Goal: Check status: Check status

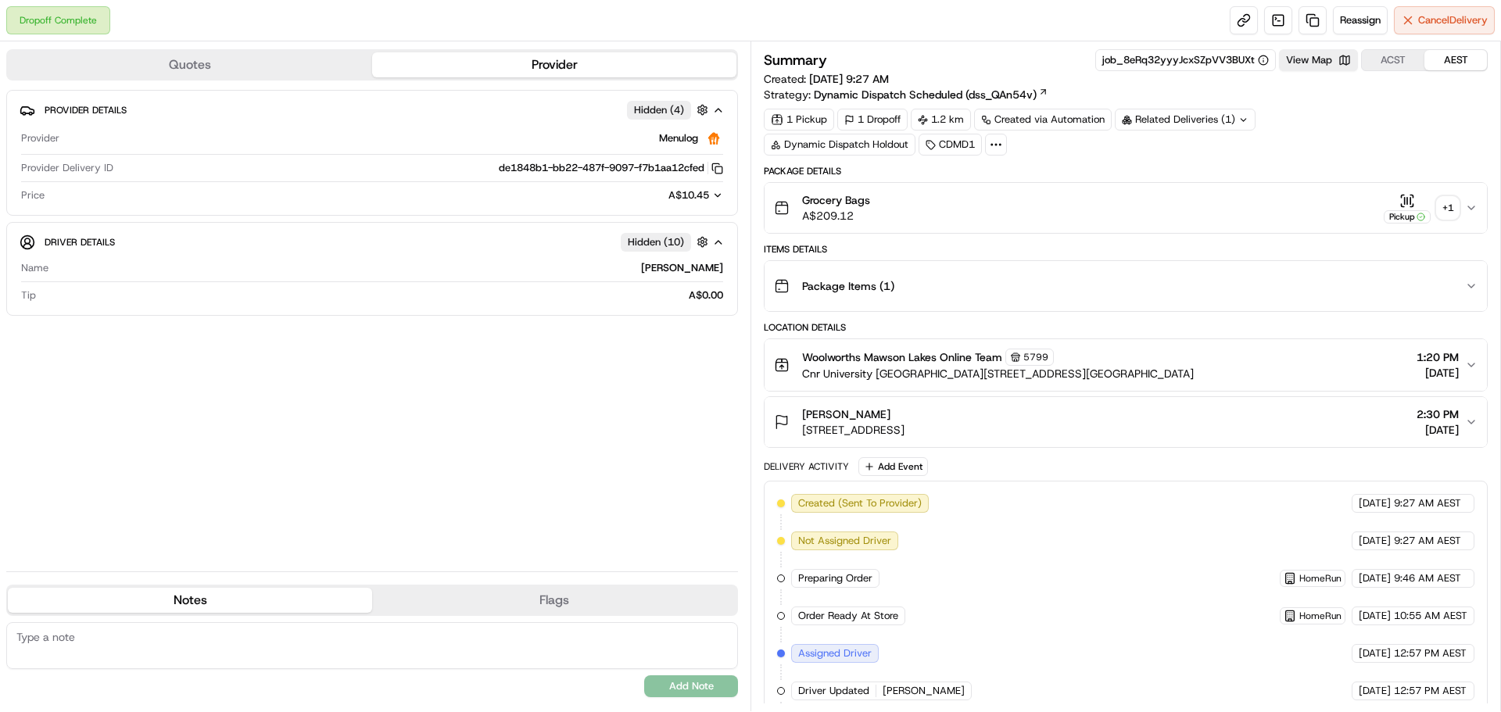
click at [1451, 207] on div "+ 1" at bounding box center [1448, 208] width 22 height 22
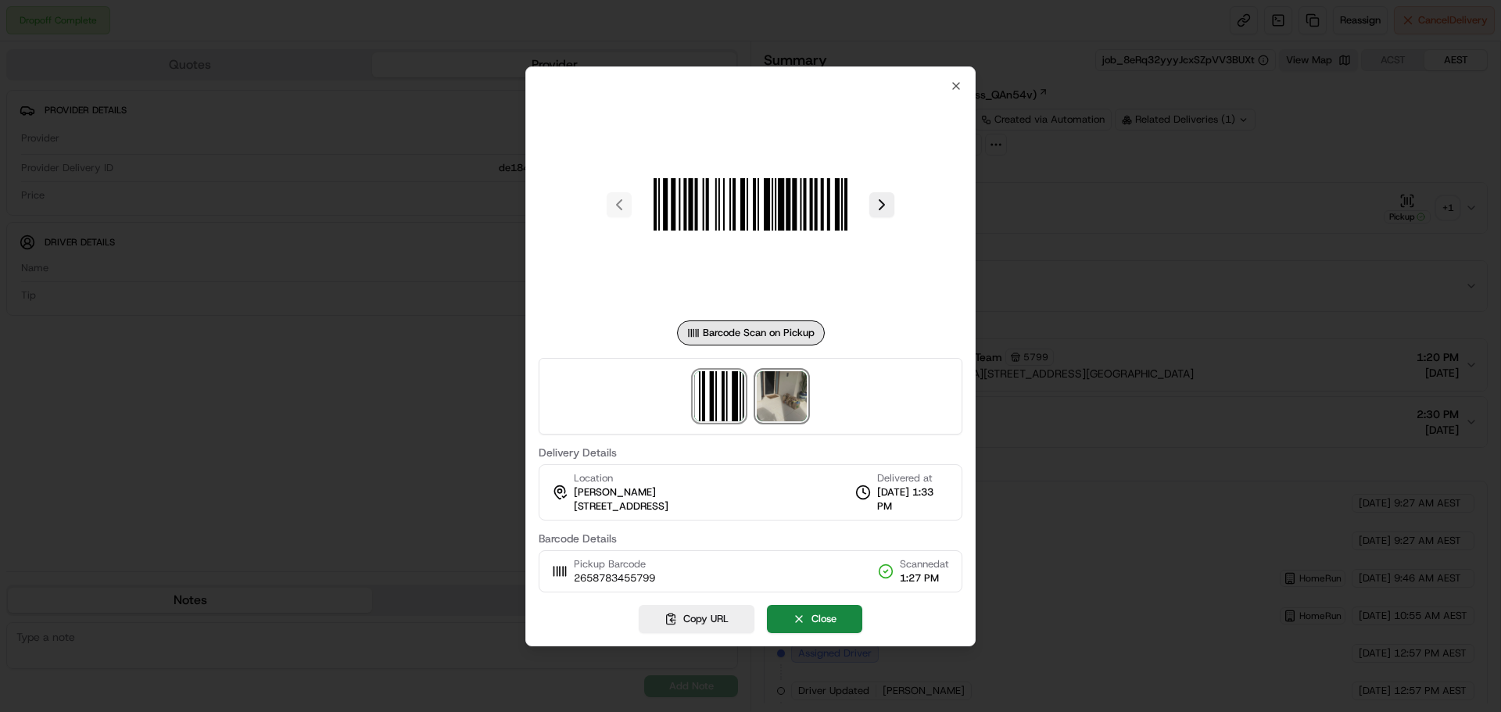
click at [781, 407] on img at bounding box center [782, 396] width 50 height 50
click at [1247, 249] on div at bounding box center [750, 356] width 1501 height 712
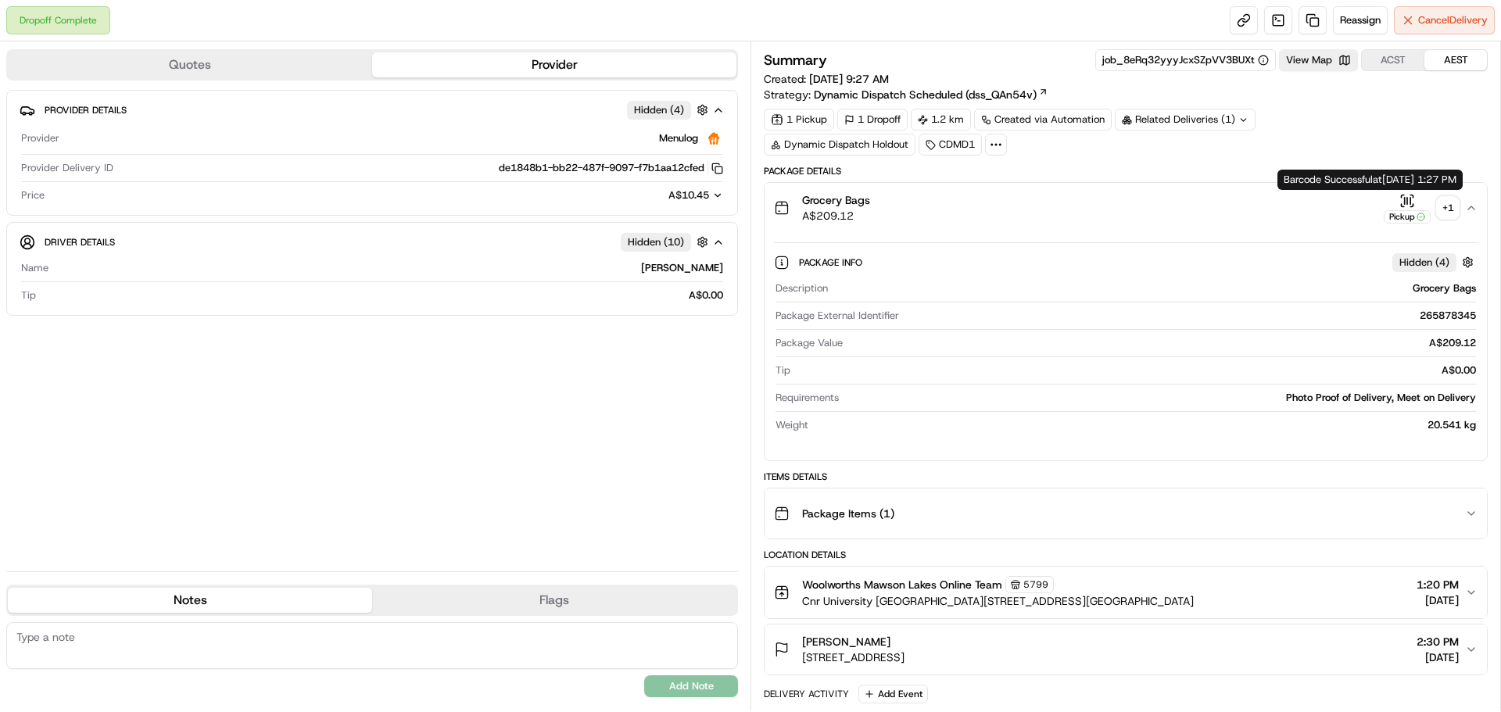
click at [1447, 207] on div "+ 1" at bounding box center [1448, 208] width 22 height 22
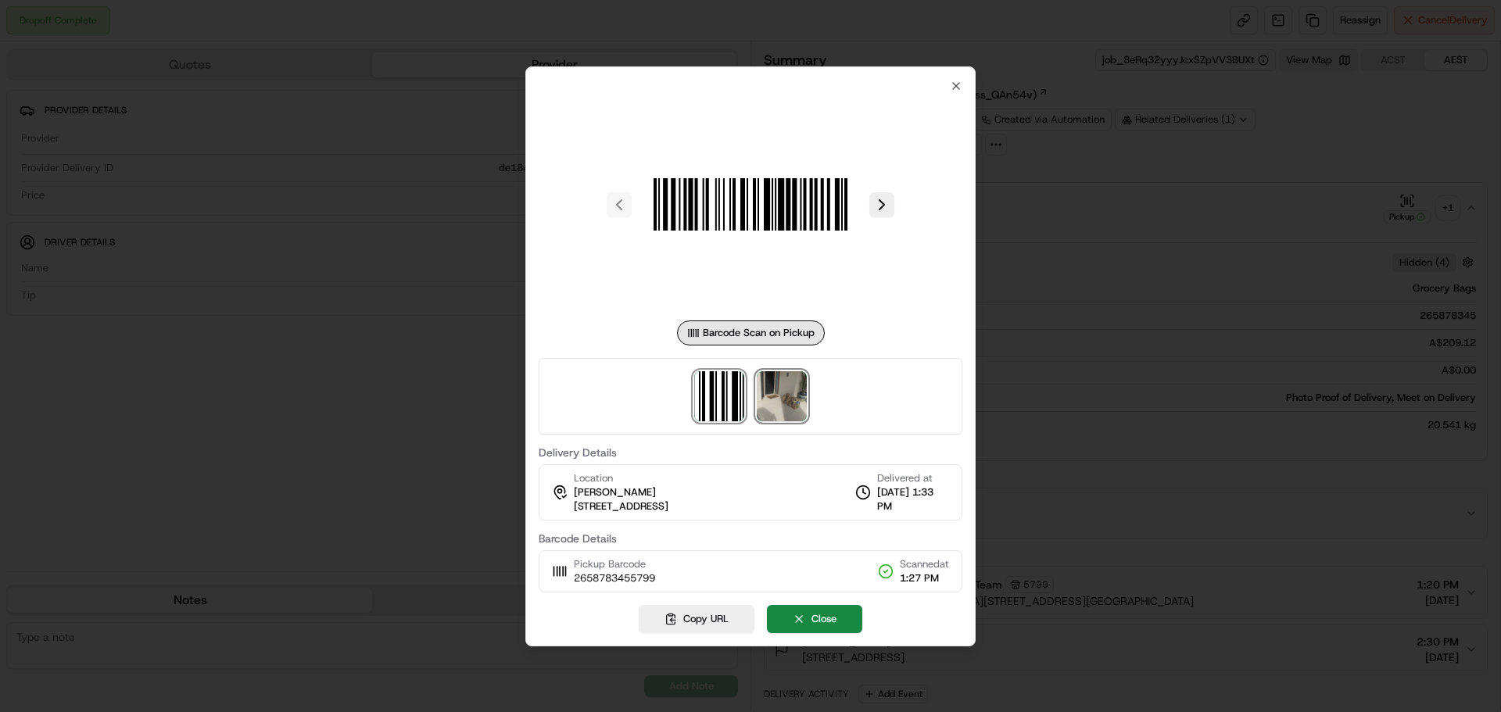
click at [780, 403] on img at bounding box center [782, 396] width 50 height 50
click at [1084, 163] on div at bounding box center [750, 356] width 1501 height 712
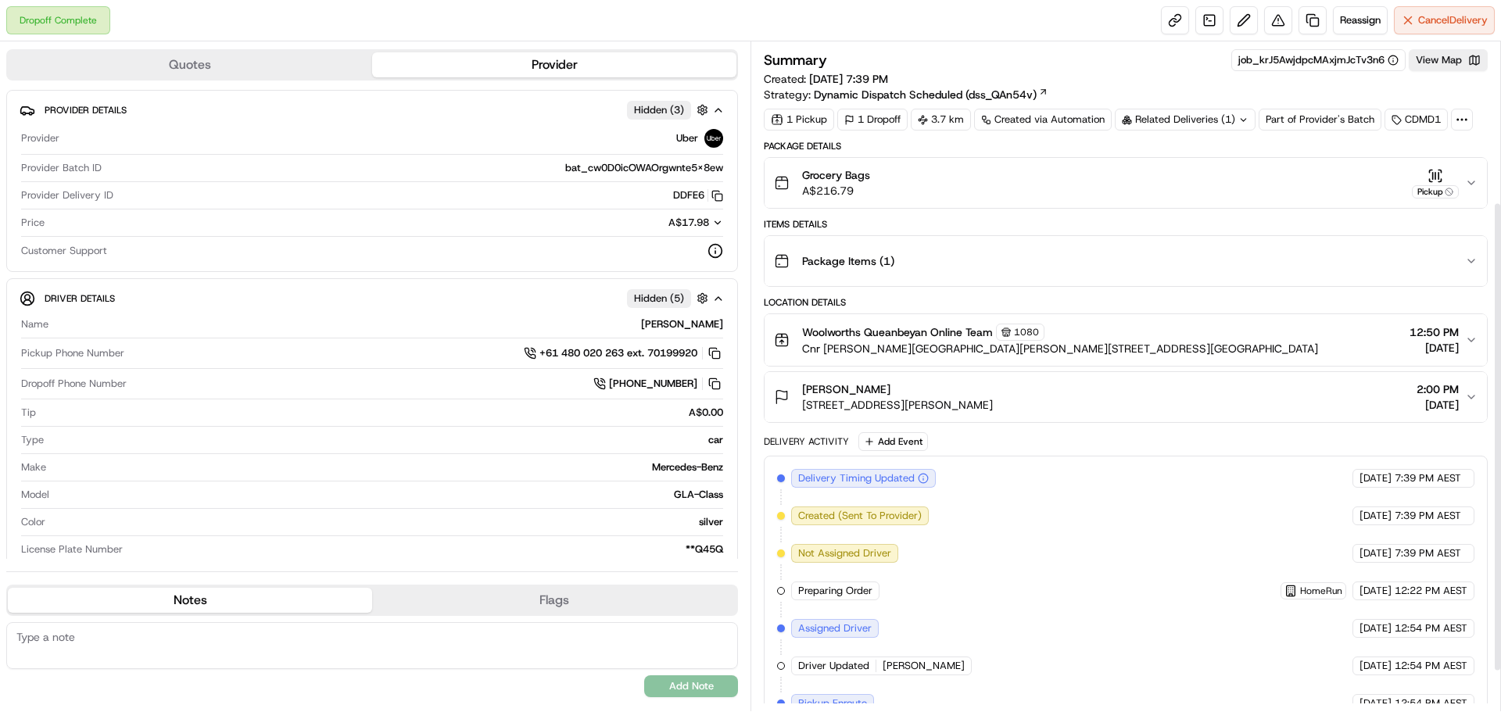
scroll to position [285, 0]
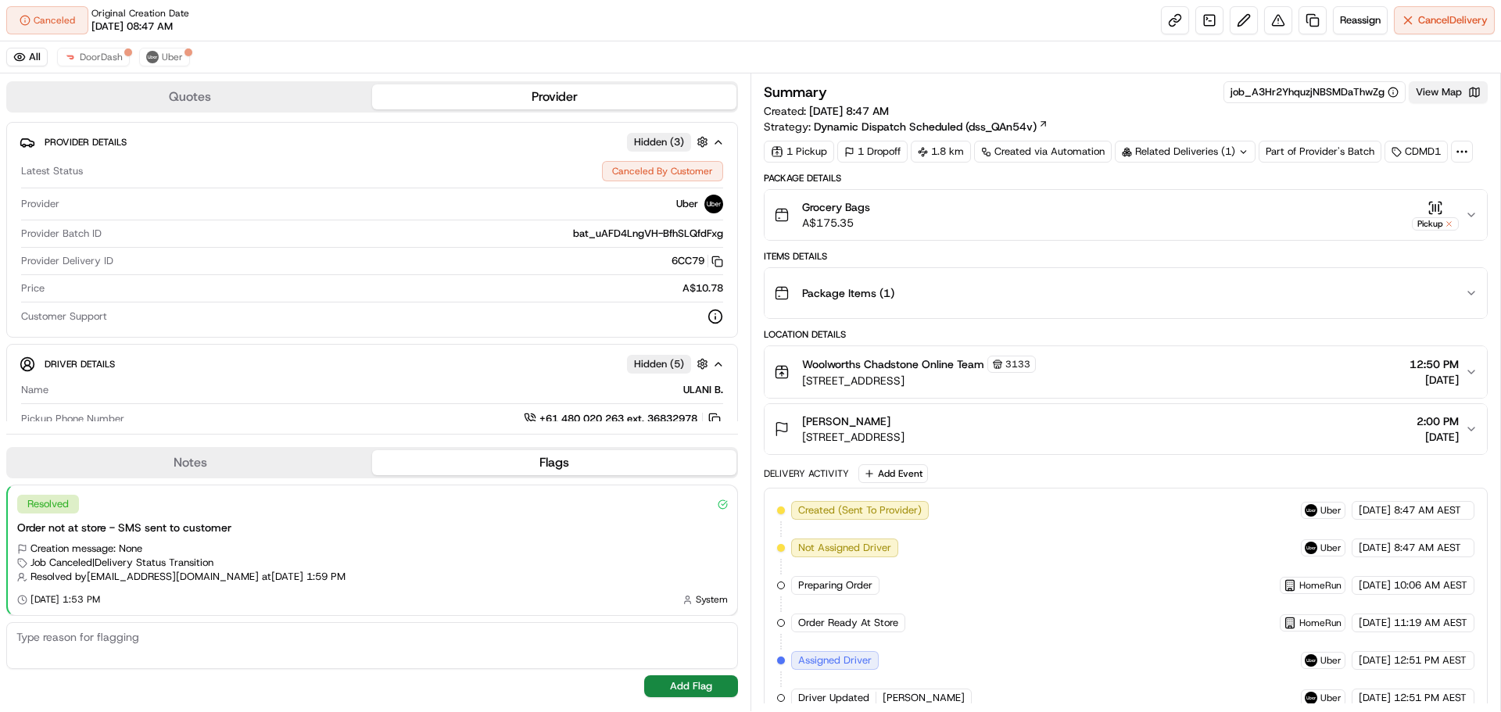
click at [1445, 84] on button "View Map" at bounding box center [1448, 92] width 79 height 22
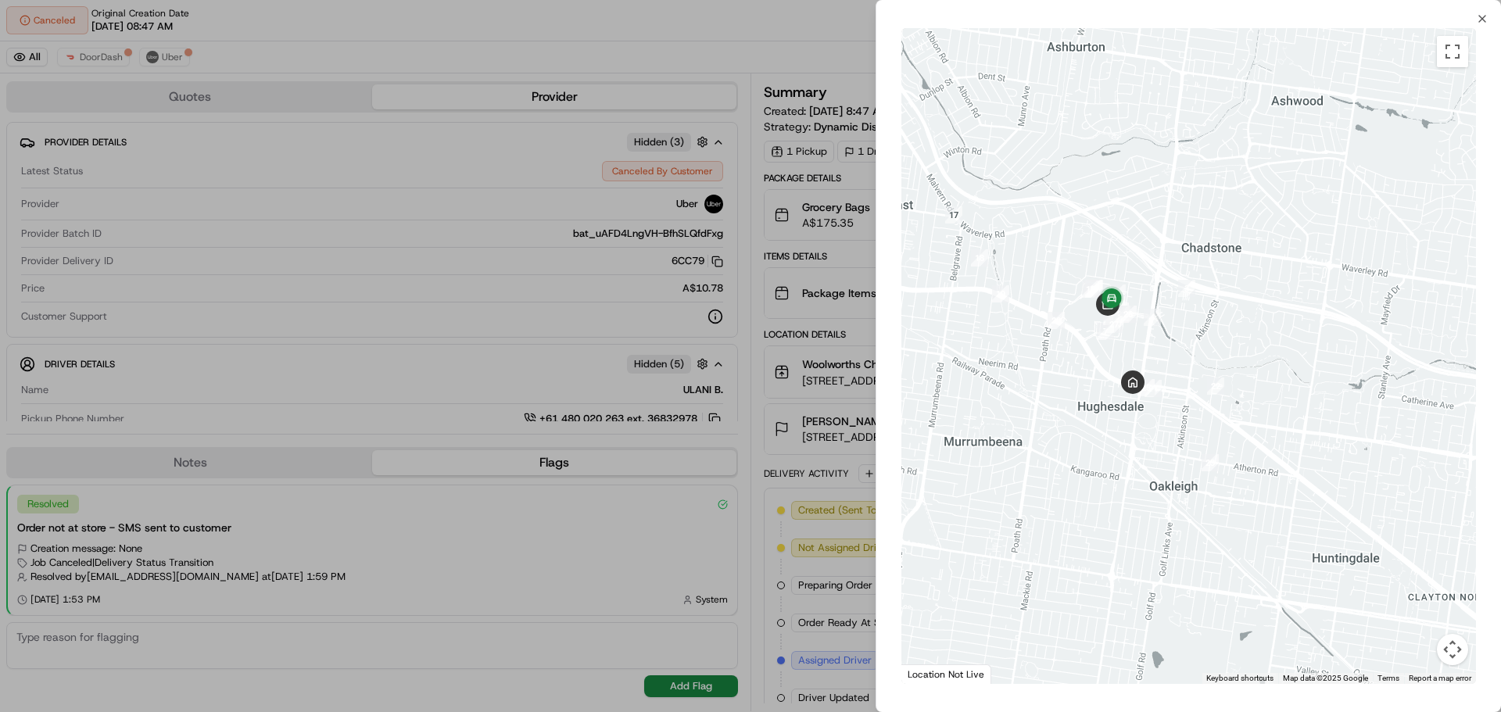
drag, startPoint x: 1117, startPoint y: 339, endPoint x: 1027, endPoint y: 360, distance: 92.9
click at [1027, 360] on div at bounding box center [1188, 356] width 575 height 656
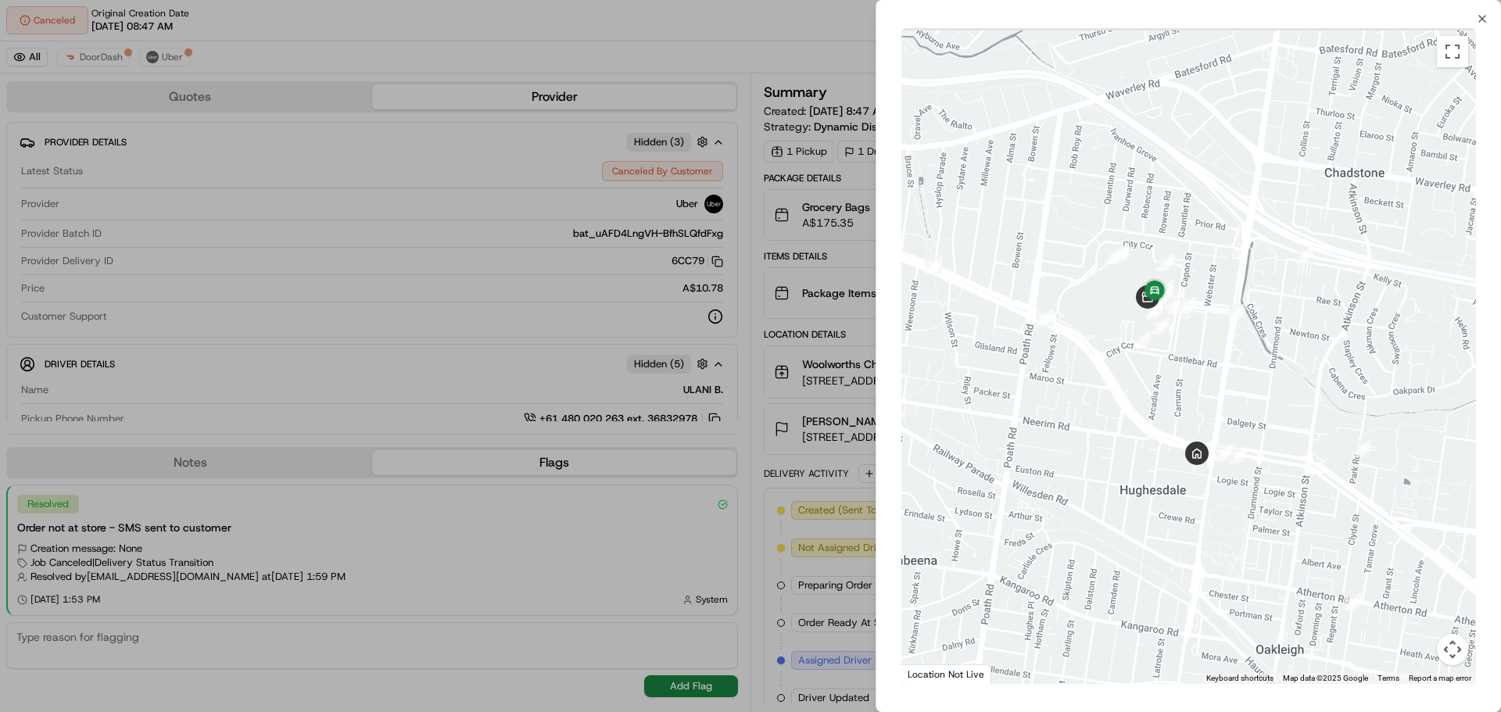
drag, startPoint x: 1141, startPoint y: 358, endPoint x: 1111, endPoint y: 436, distance: 83.9
click at [1113, 436] on div at bounding box center [1188, 356] width 575 height 656
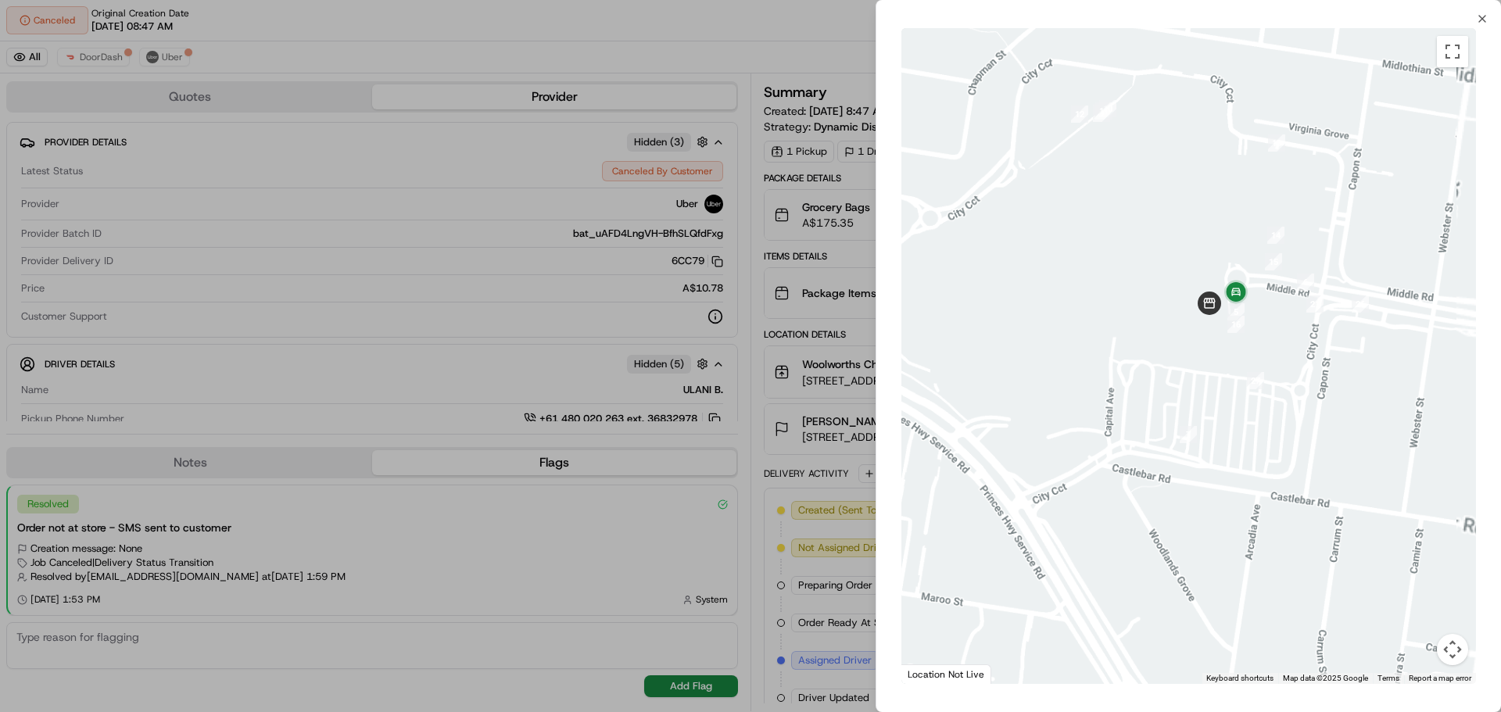
drag, startPoint x: 1129, startPoint y: 338, endPoint x: 1063, endPoint y: 374, distance: 74.9
click at [1063, 374] on div at bounding box center [1188, 356] width 575 height 656
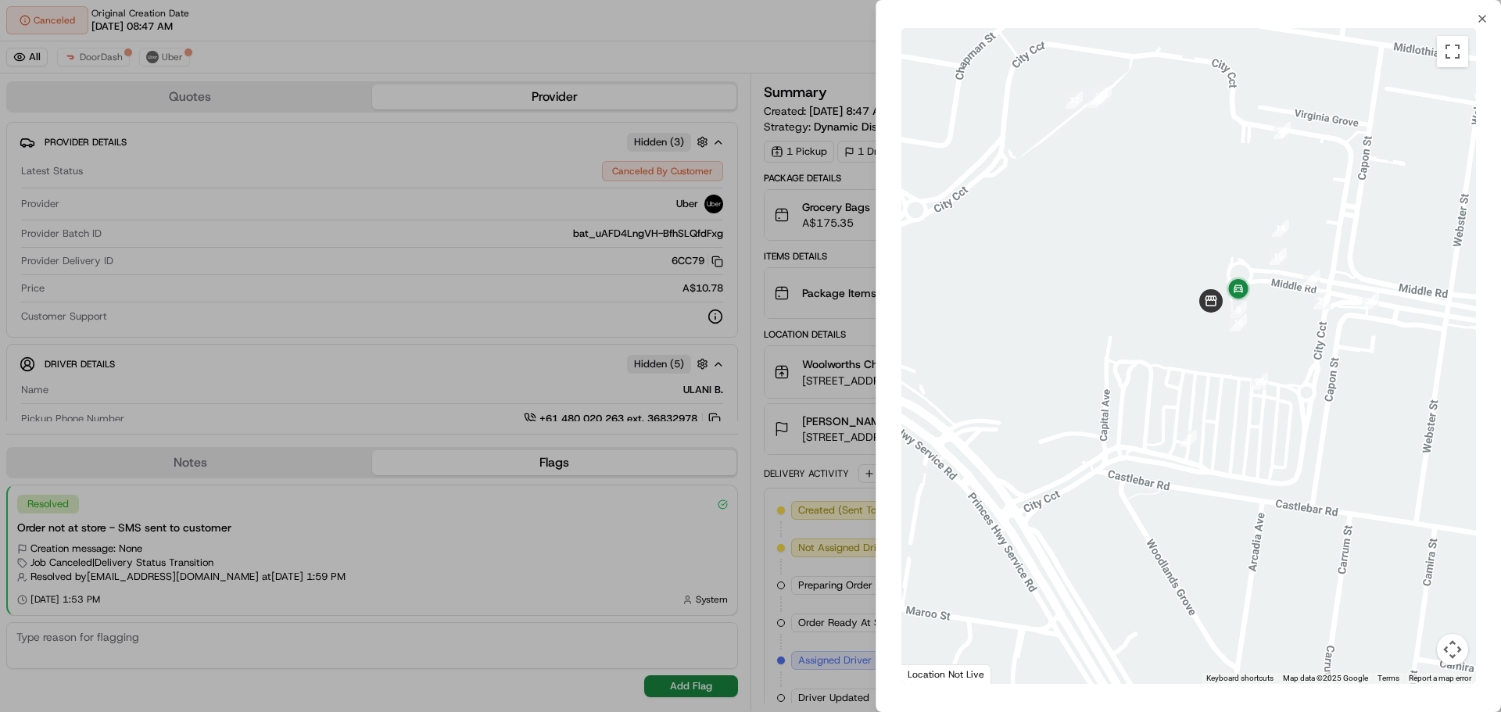
click at [812, 336] on div at bounding box center [750, 356] width 1501 height 712
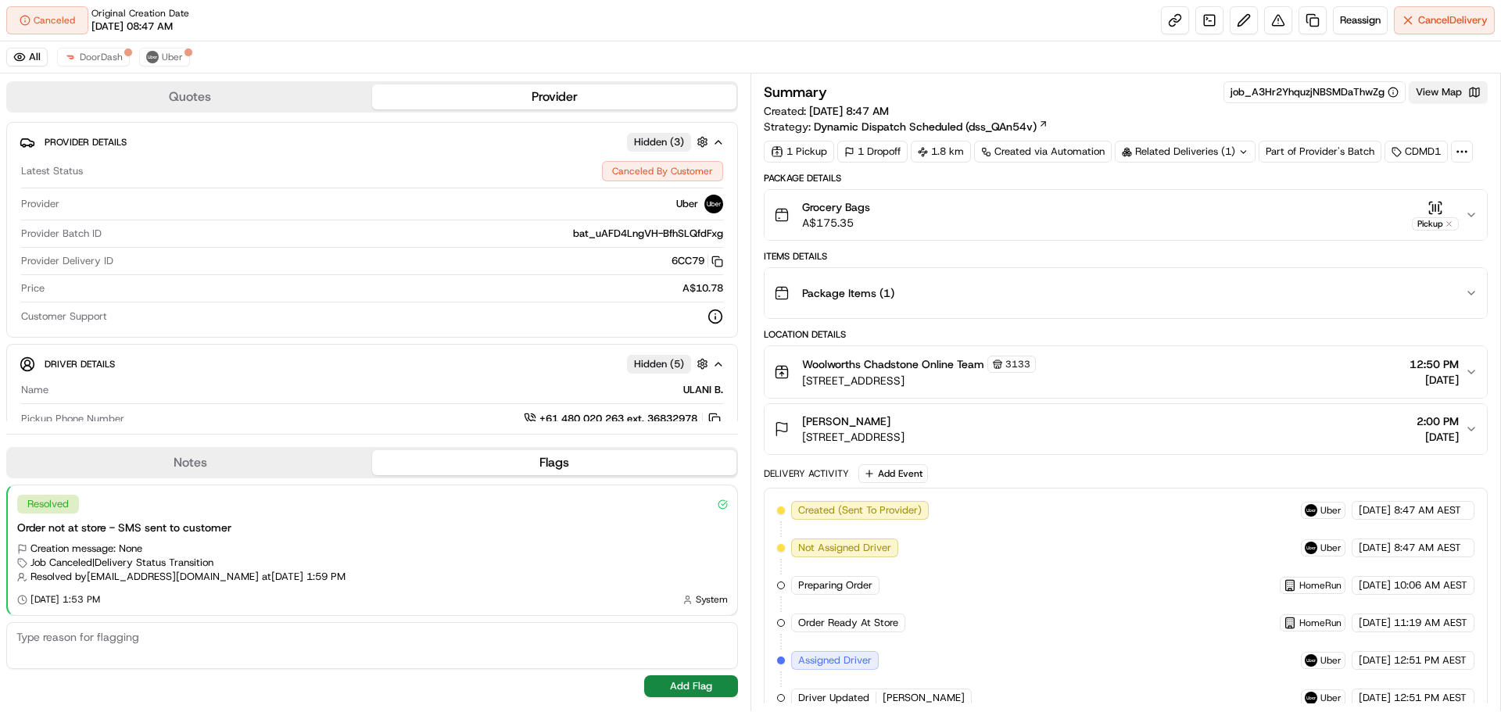
click at [1432, 98] on button "View Map" at bounding box center [1448, 92] width 79 height 22
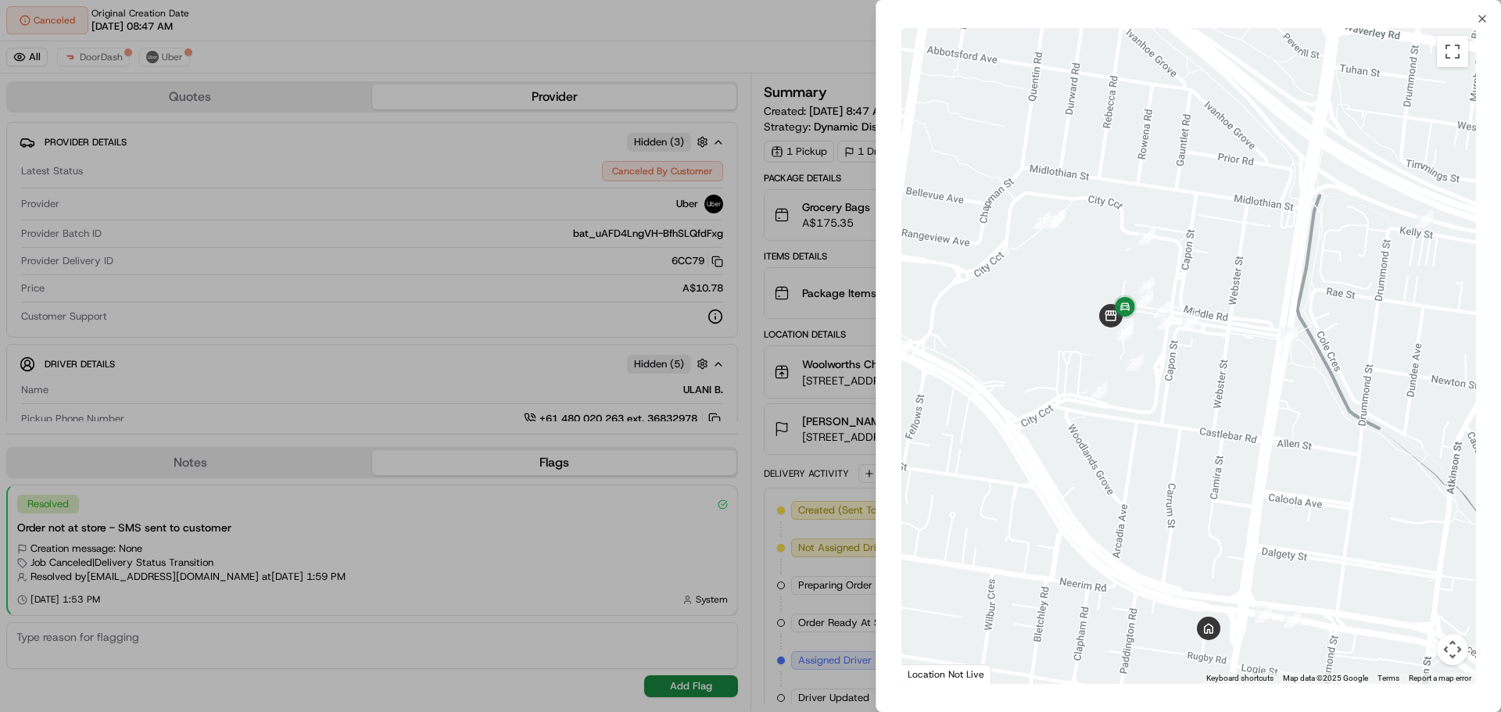
drag, startPoint x: 1066, startPoint y: 337, endPoint x: 1207, endPoint y: 393, distance: 152.3
click at [1207, 393] on div at bounding box center [1188, 356] width 575 height 656
click at [792, 336] on div at bounding box center [750, 356] width 1501 height 712
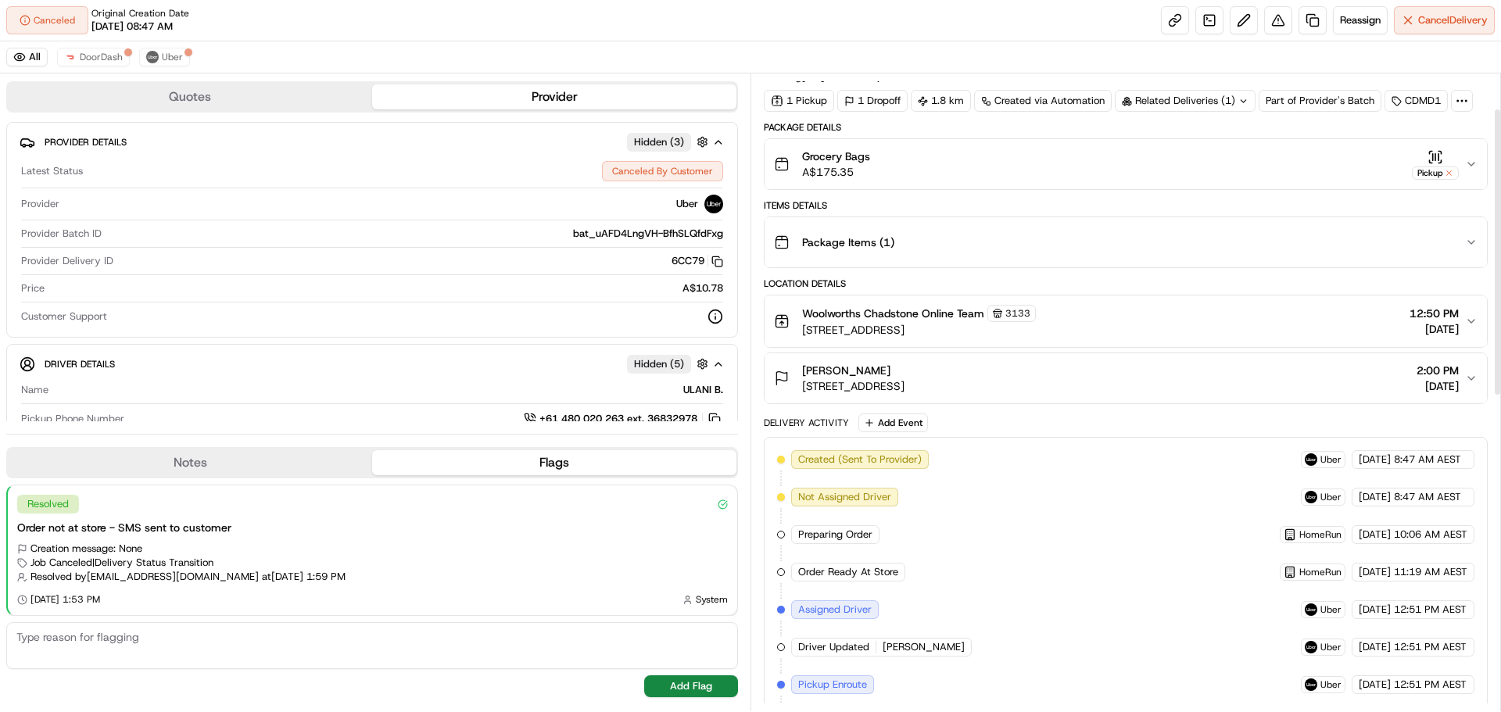
scroll to position [78, 0]
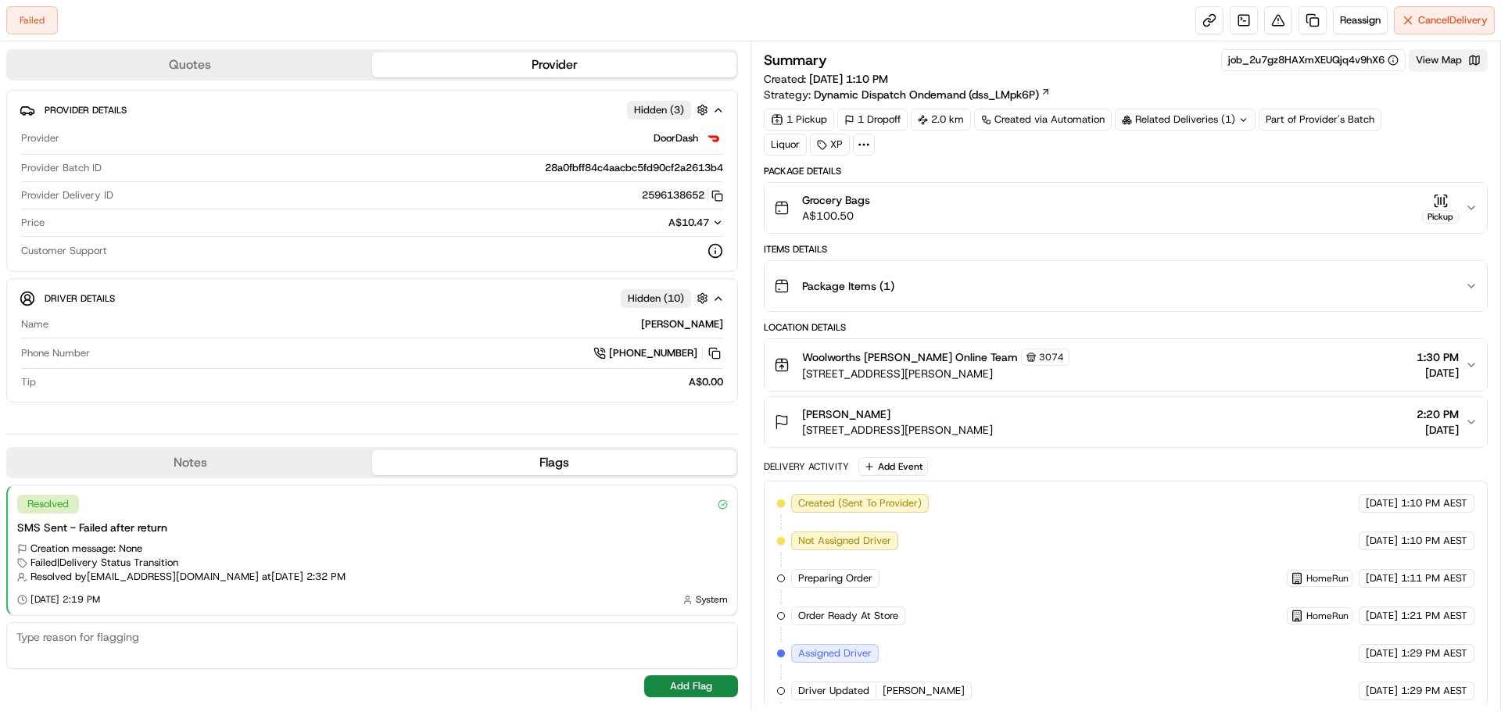
click at [1443, 61] on button "View Map" at bounding box center [1448, 60] width 79 height 22
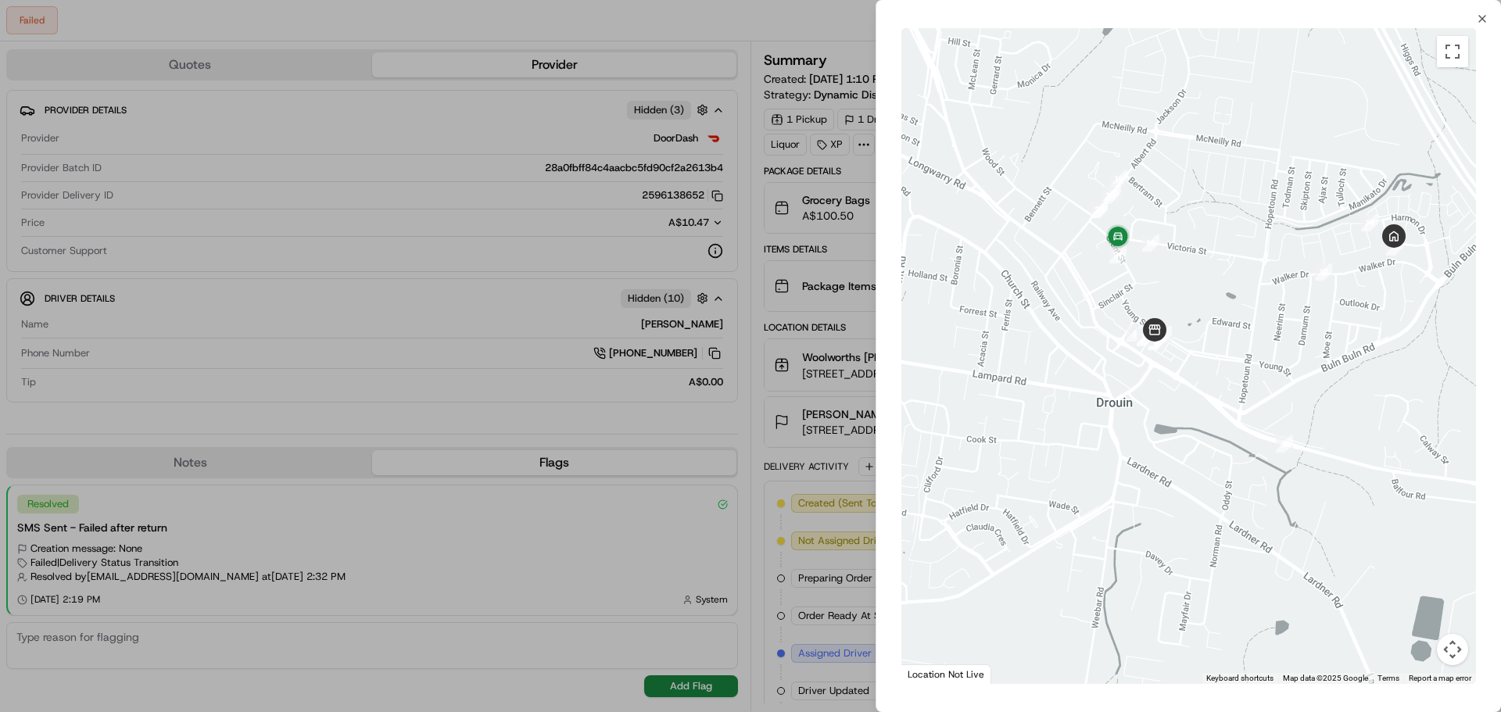
drag, startPoint x: 1057, startPoint y: 212, endPoint x: 1052, endPoint y: 382, distance: 170.5
click at [1052, 382] on div at bounding box center [1188, 356] width 575 height 656
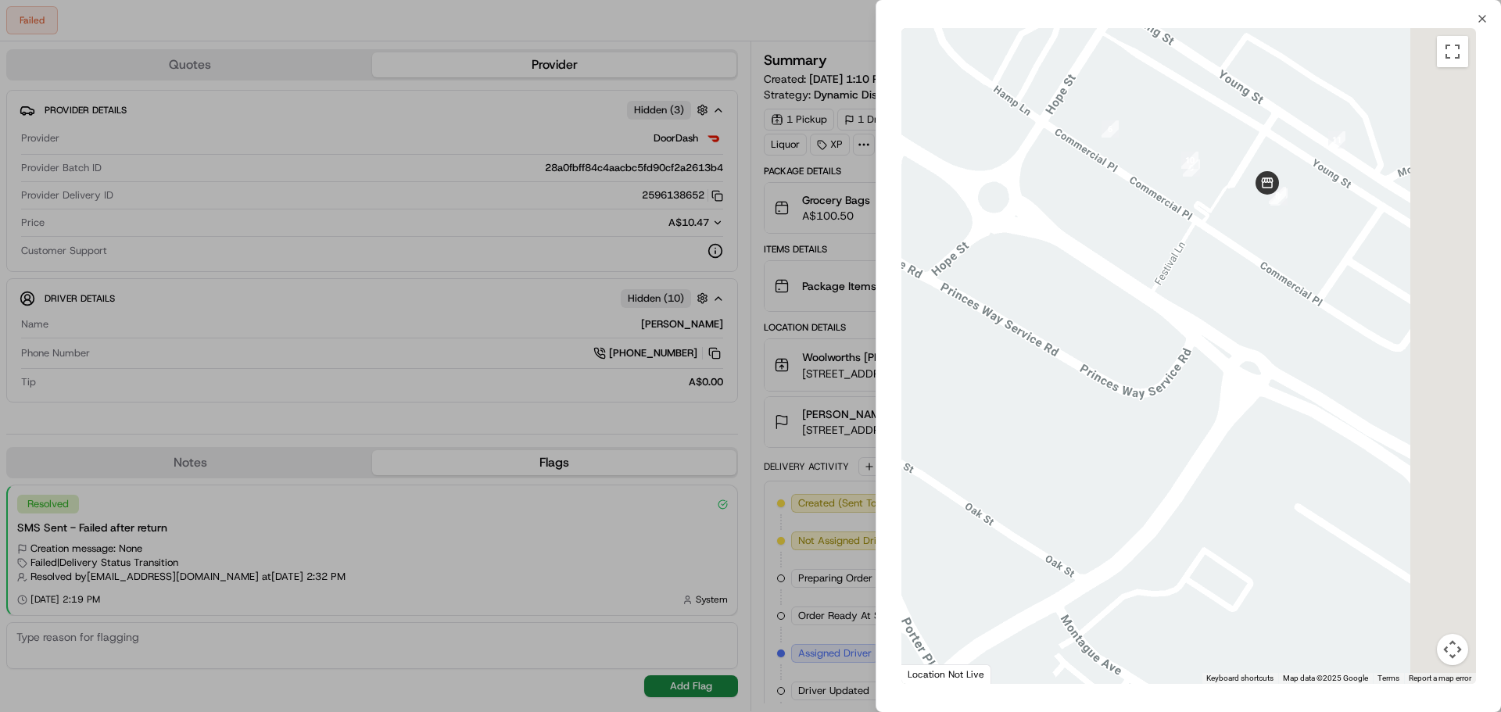
drag, startPoint x: 1223, startPoint y: 308, endPoint x: 875, endPoint y: 413, distance: 363.3
click at [875, 413] on body "Failed Reassign Cancel Delivery Quotes Provider Provider Details Hidden ( 3 ) P…" at bounding box center [750, 356] width 1501 height 712
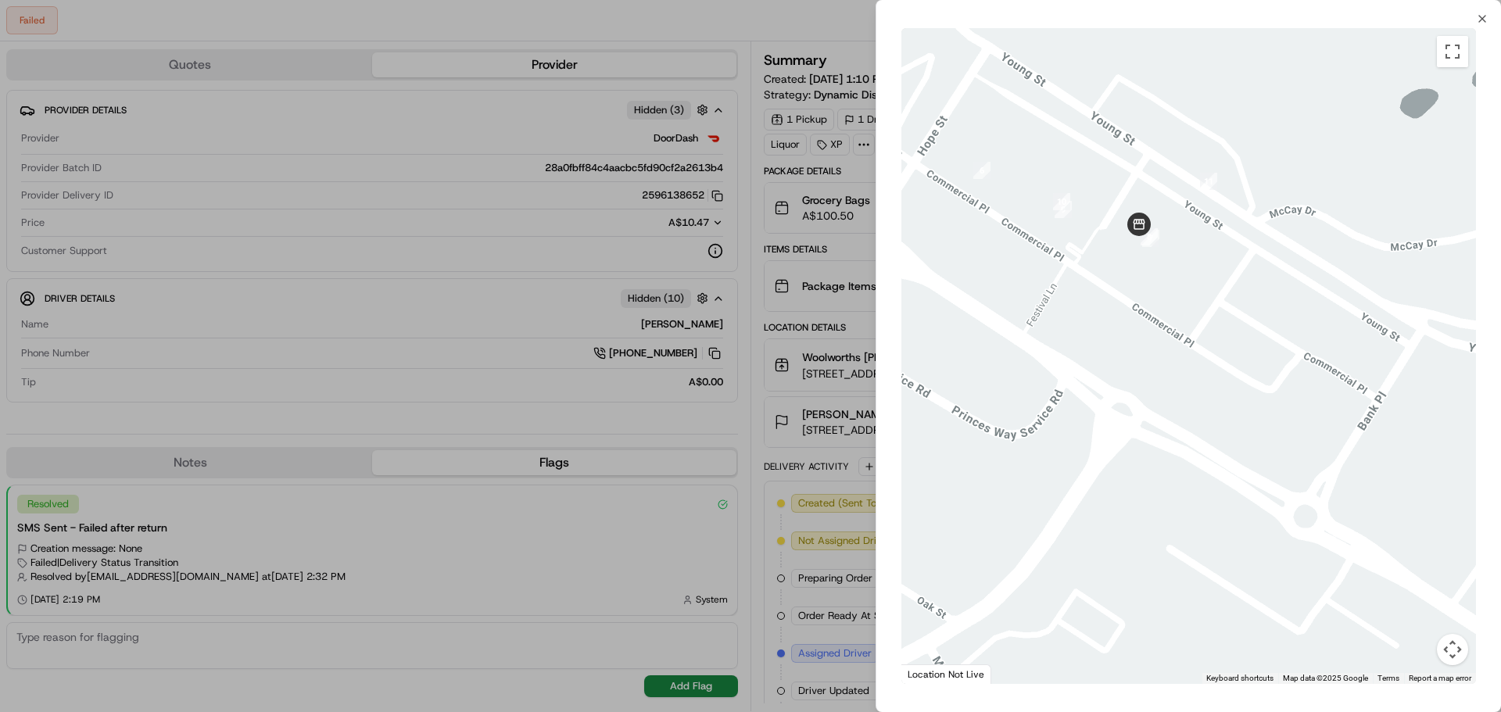
click at [779, 306] on div at bounding box center [750, 356] width 1501 height 712
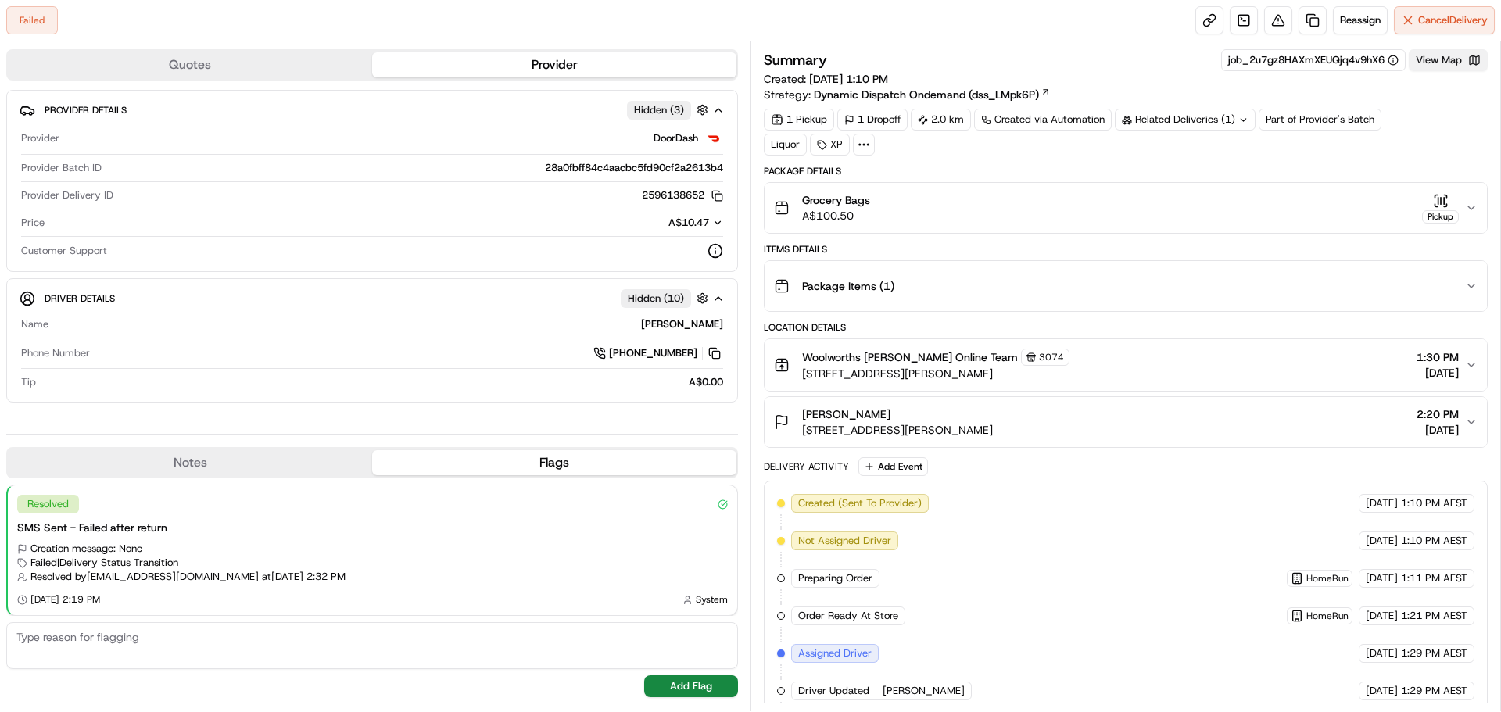
click at [1449, 57] on button "View Map" at bounding box center [1448, 60] width 79 height 22
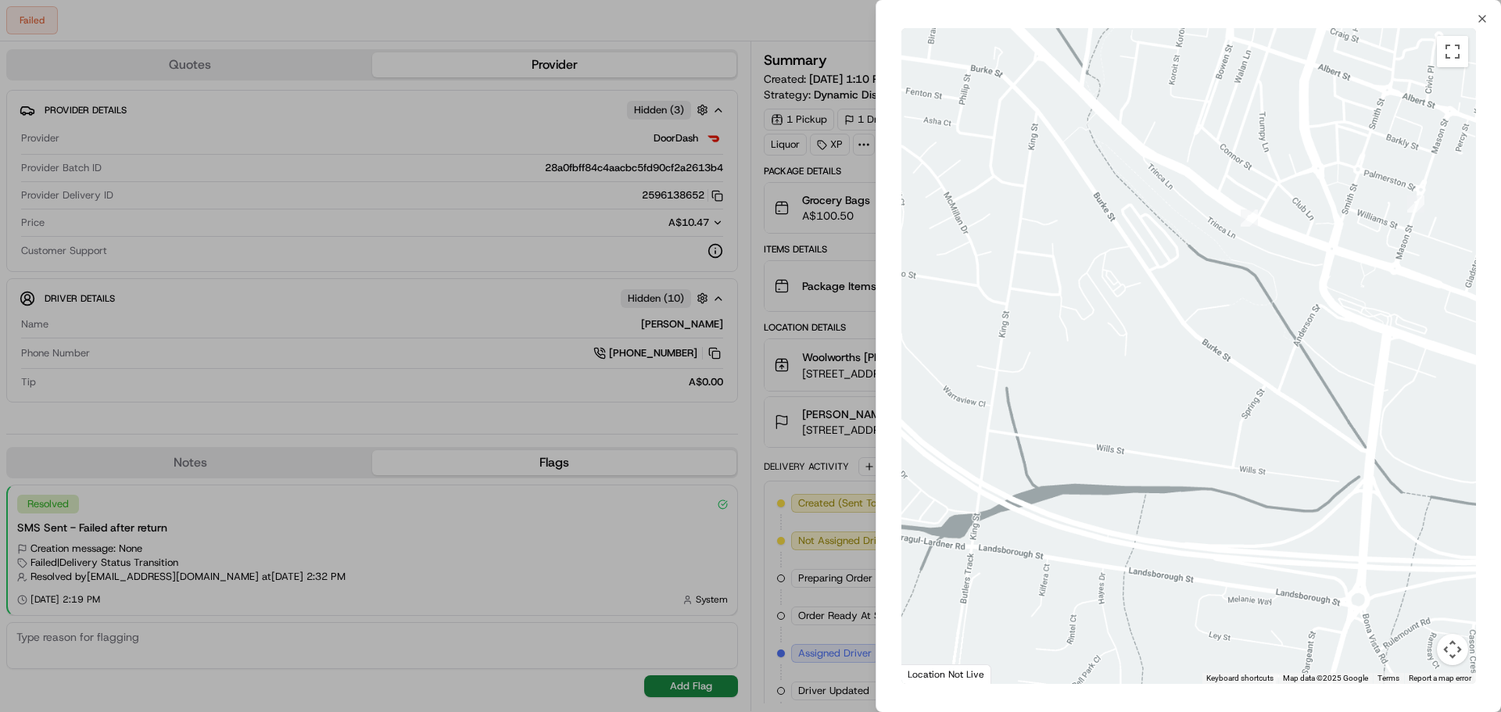
drag, startPoint x: 1354, startPoint y: 429, endPoint x: 1163, endPoint y: 473, distance: 196.5
click at [1163, 473] on div at bounding box center [1188, 356] width 575 height 656
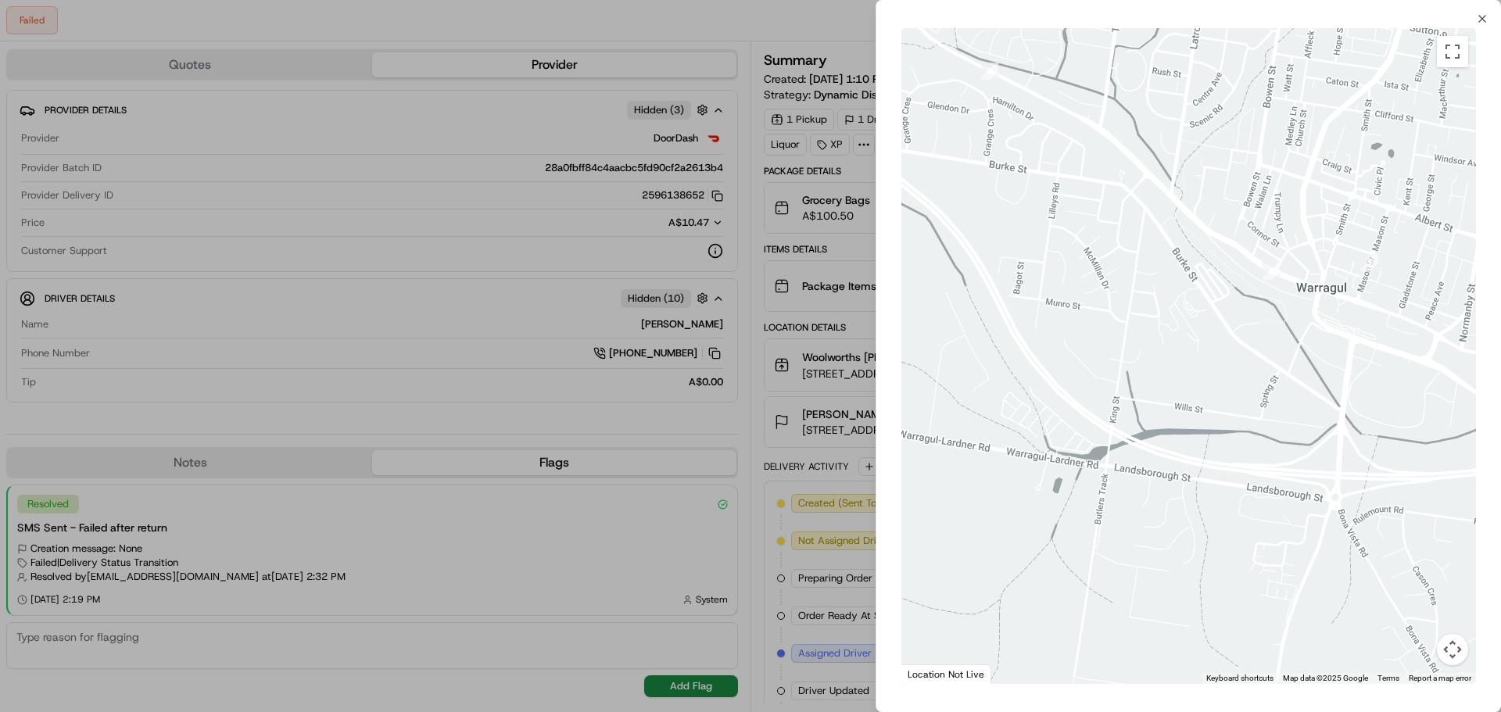
click at [493, 222] on div at bounding box center [750, 356] width 1501 height 712
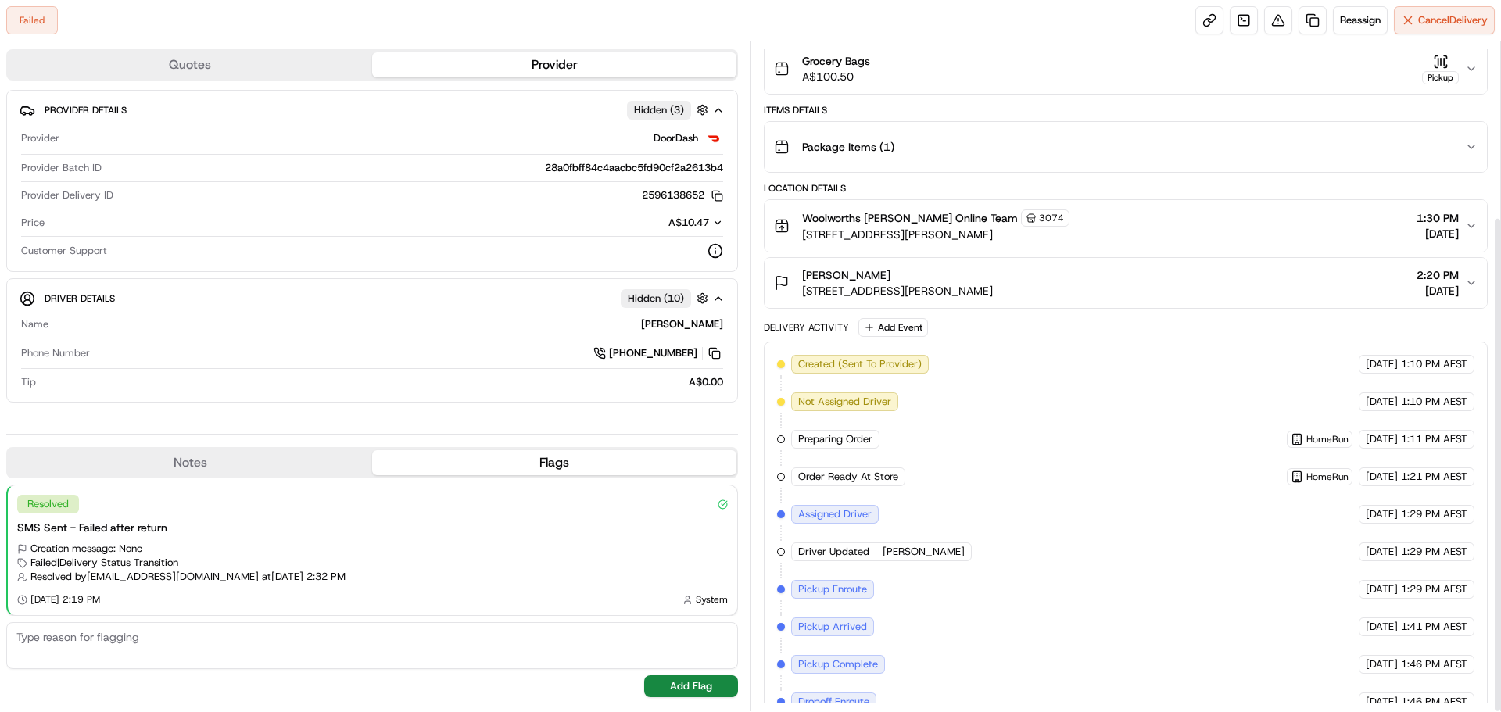
scroll to position [235, 0]
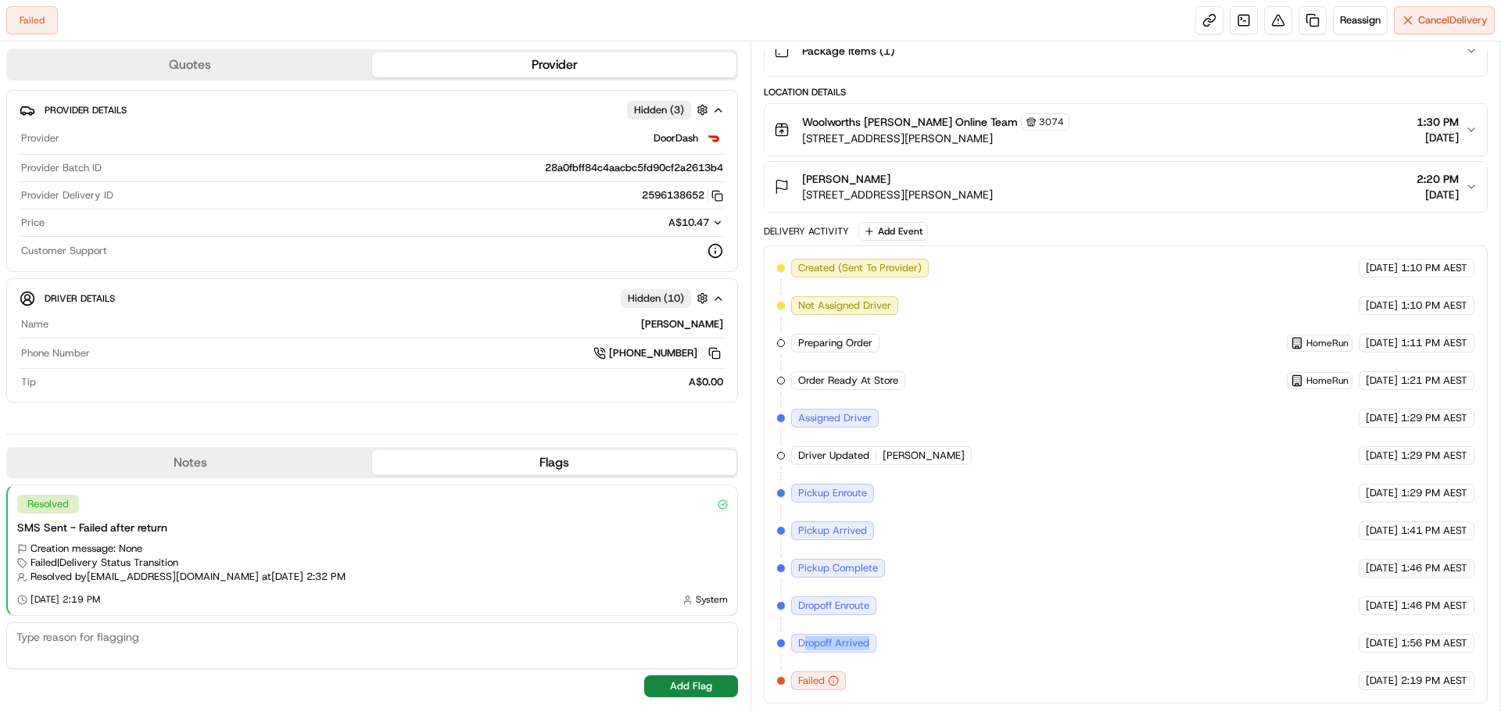
drag, startPoint x: 869, startPoint y: 644, endPoint x: 804, endPoint y: 643, distance: 65.7
click at [804, 643] on span "Dropoff Arrived" at bounding box center [833, 643] width 71 height 14
click at [907, 629] on div "Created (Sent To Provider) DoorDash 22/08/2025 1:10 PM AEST Not Assigned Driver…" at bounding box center [1125, 475] width 697 height 432
